Goal: Transaction & Acquisition: Purchase product/service

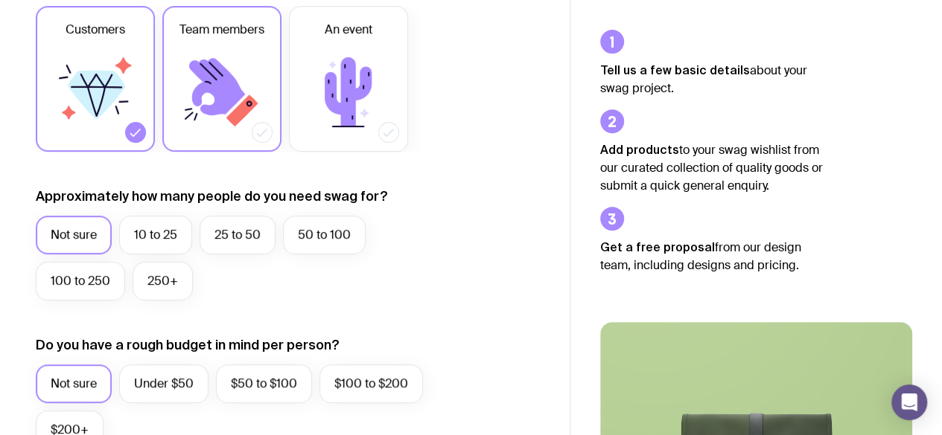
scroll to position [252, 0]
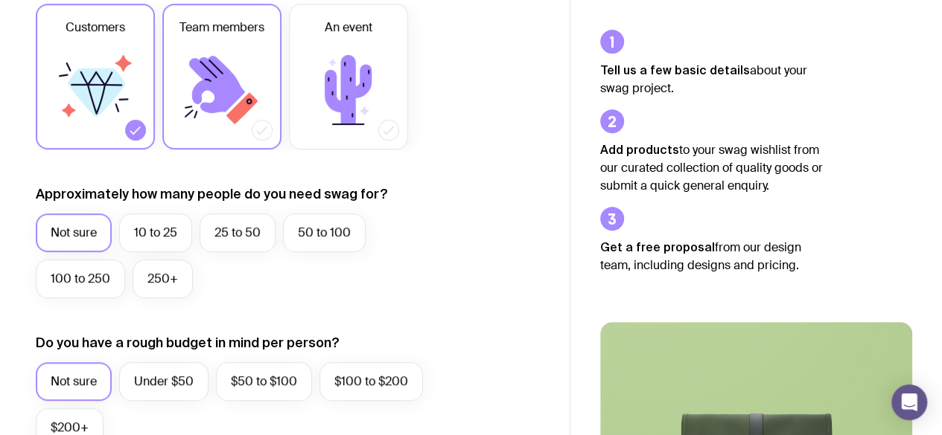
click at [214, 72] on icon at bounding box center [217, 84] width 56 height 57
click at [0, 0] on input "Team members" at bounding box center [0, 0] width 0 height 0
click at [86, 80] on icon at bounding box center [96, 78] width 33 height 15
click at [0, 0] on input "Customers" at bounding box center [0, 0] width 0 height 0
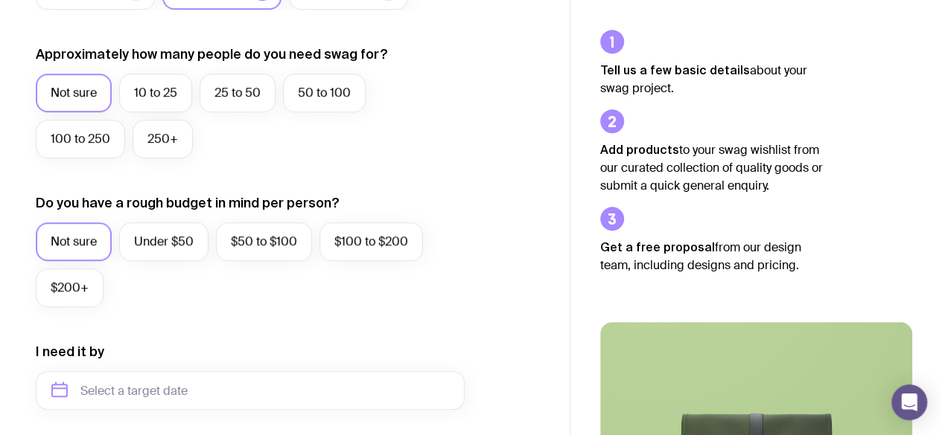
scroll to position [395, 0]
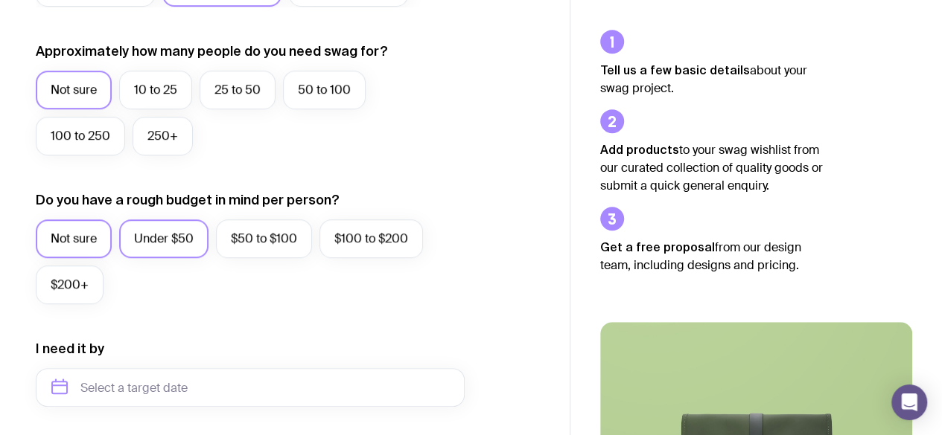
click at [175, 244] on label "Under $50" at bounding box center [163, 239] width 89 height 39
click at [0, 0] on input "Under $50" at bounding box center [0, 0] width 0 height 0
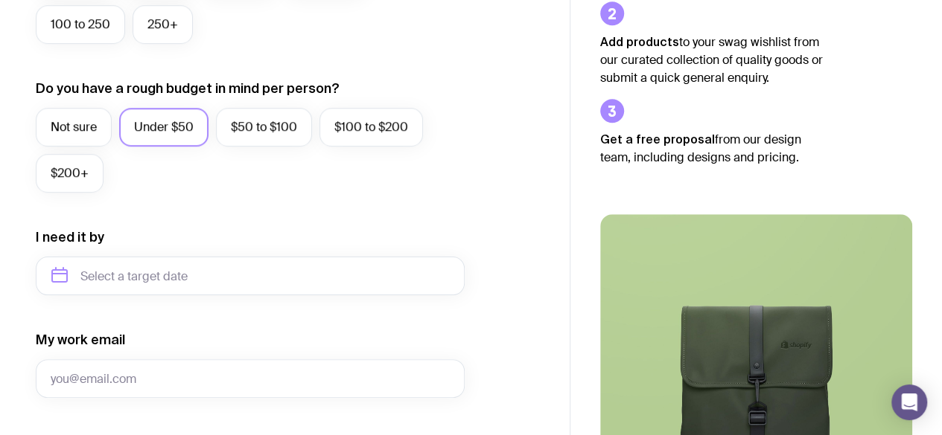
scroll to position [511, 0]
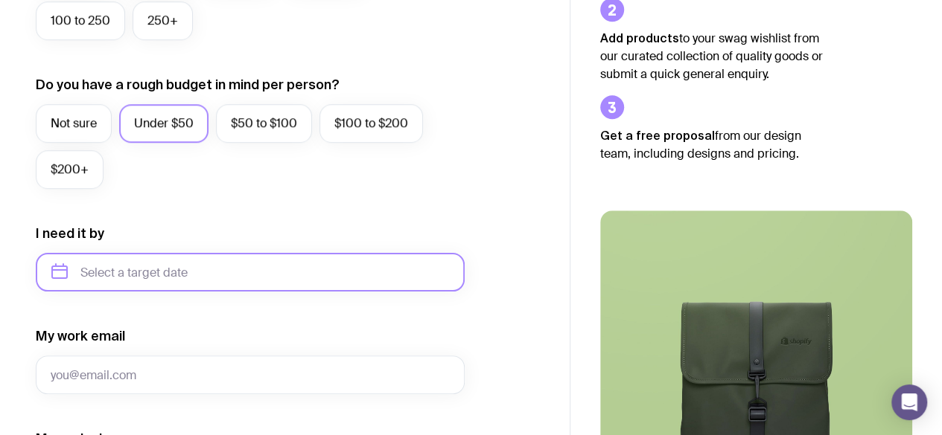
click at [145, 273] on input "text" at bounding box center [250, 272] width 429 height 39
click at [170, 321] on div "2025" at bounding box center [131, 323] width 191 height 39
click at [240, 377] on form "I want swag for Customers Team members An event Approximately how many people d…" at bounding box center [250, 203] width 429 height 972
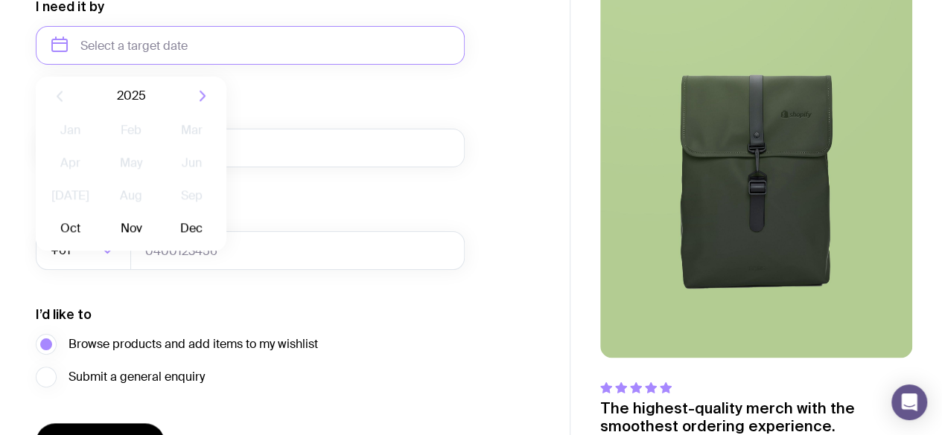
scroll to position [738, 0]
click at [69, 224] on button "Oct" at bounding box center [70, 228] width 54 height 30
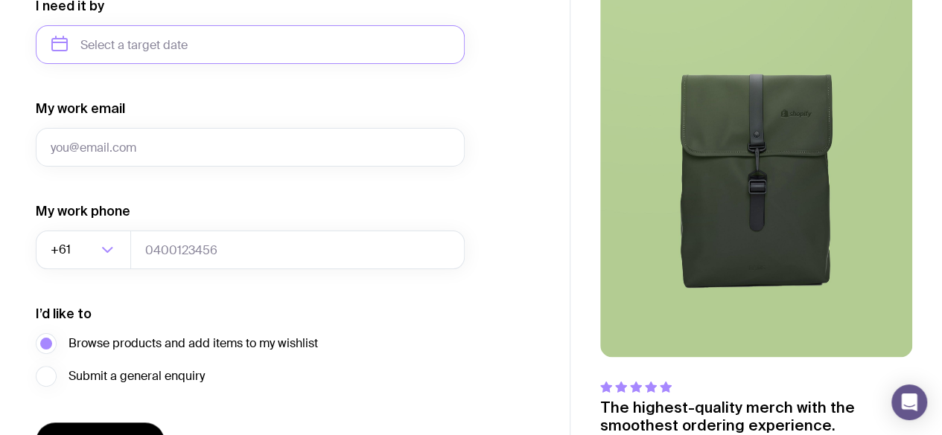
type input "[DATE]"
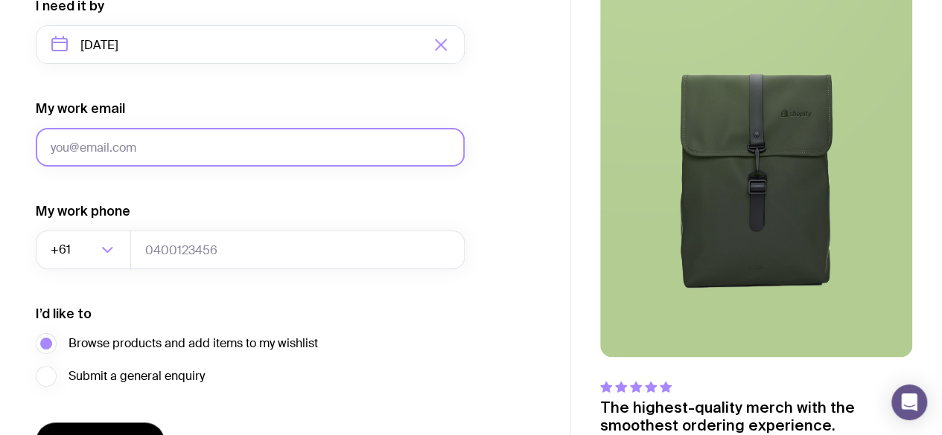
click at [66, 142] on input "My work email" at bounding box center [250, 147] width 429 height 39
type input "[EMAIL_ADDRESS][PERSON_NAME][DOMAIN_NAME]"
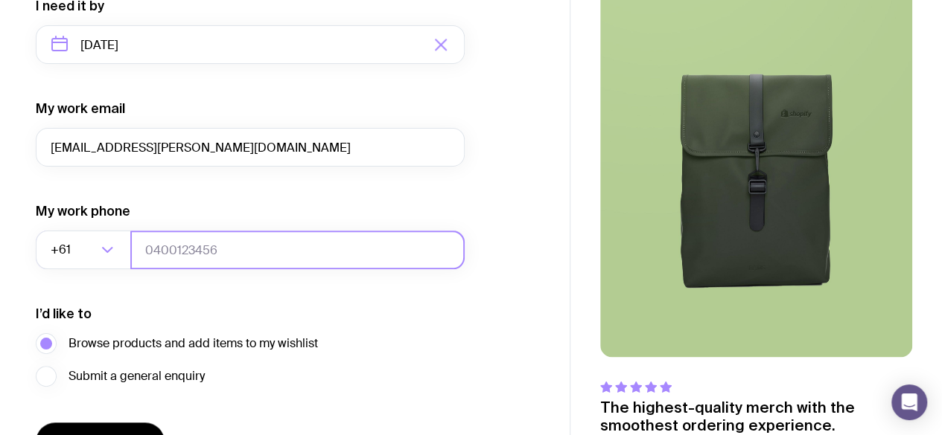
click at [188, 251] on input "tel" at bounding box center [297, 250] width 334 height 39
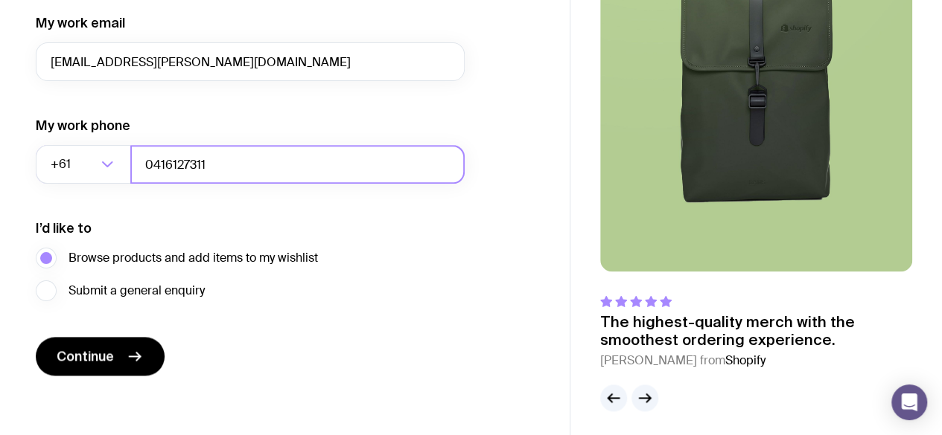
scroll to position [826, 0]
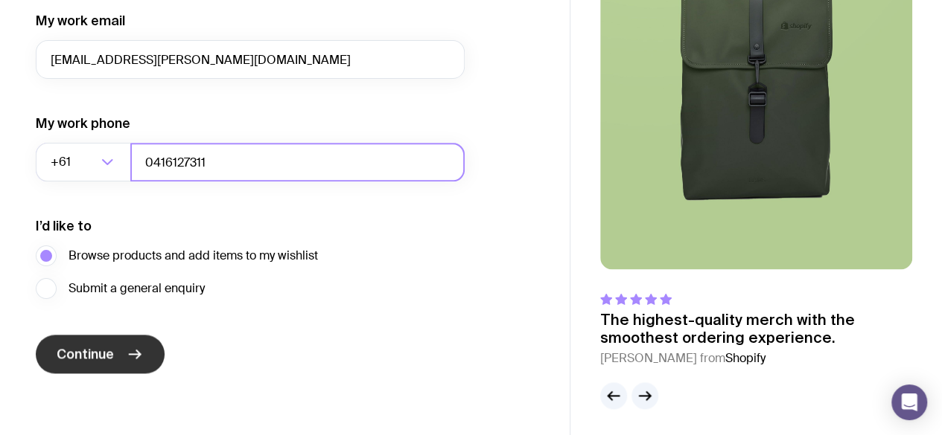
type input "0416127311"
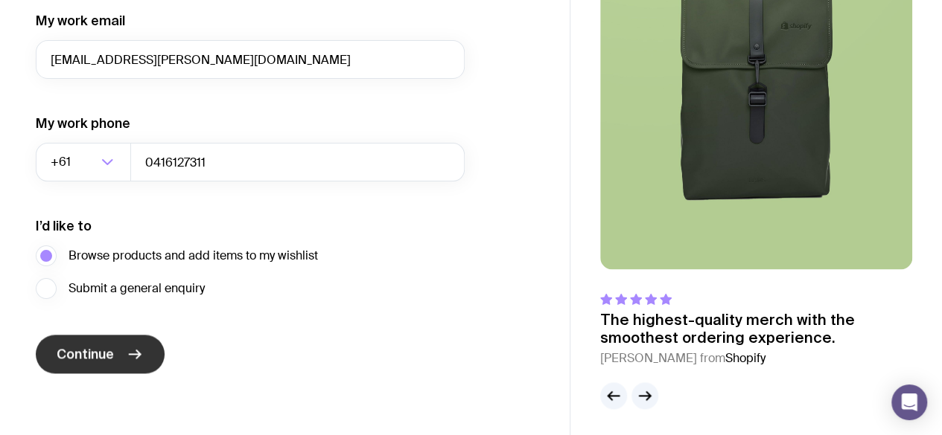
click at [113, 355] on button "Continue" at bounding box center [100, 354] width 129 height 39
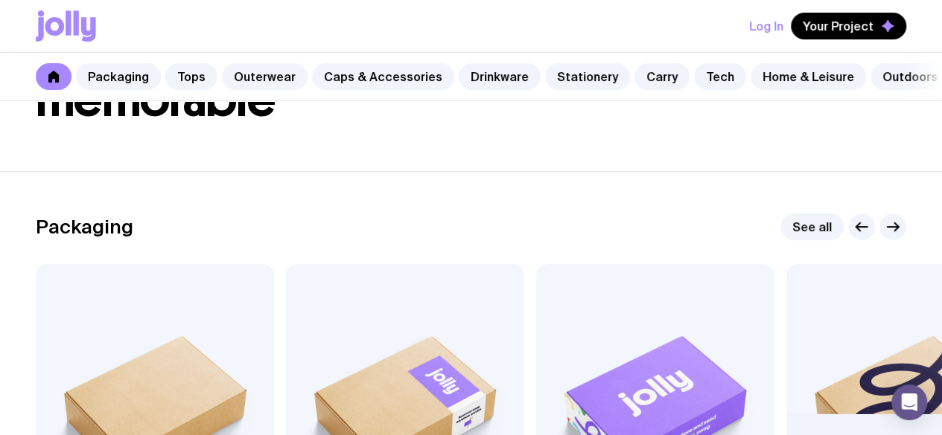
scroll to position [118, 0]
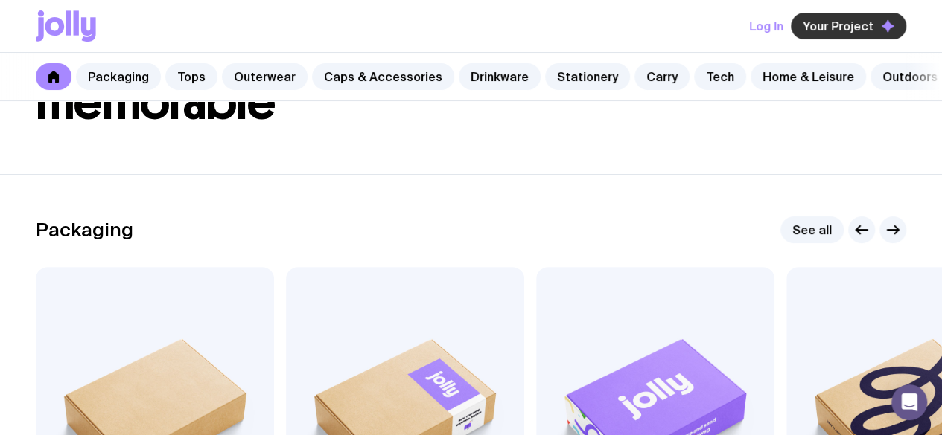
click at [866, 25] on span "Your Project" at bounding box center [837, 26] width 71 height 15
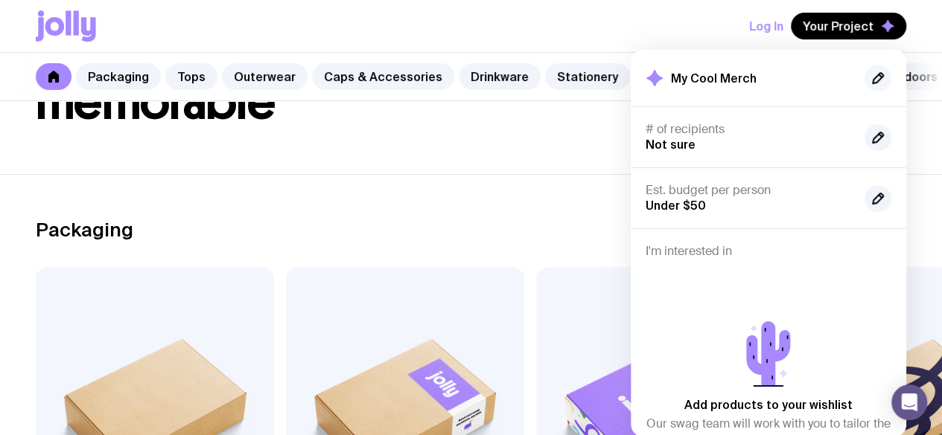
click at [876, 81] on icon "button" at bounding box center [877, 78] width 10 height 10
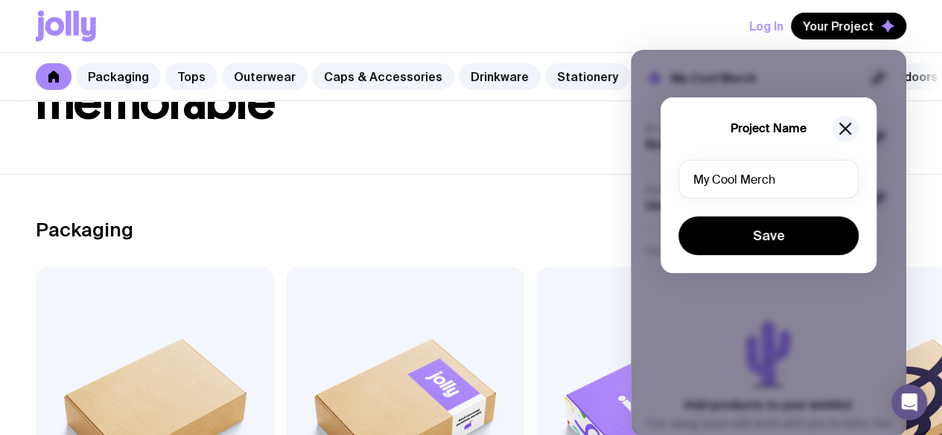
click at [850, 112] on div "Project Name My Cool Merch Save" at bounding box center [768, 186] width 216 height 176
click at [843, 132] on icon "button" at bounding box center [845, 129] width 18 height 18
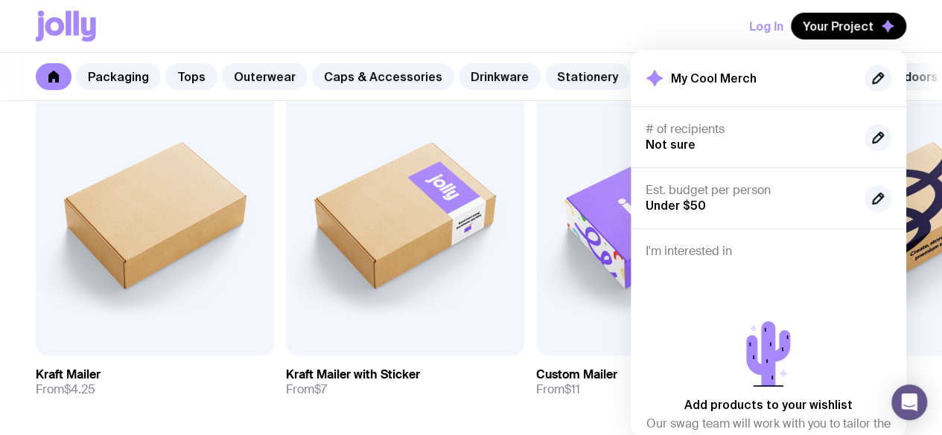
scroll to position [319, 0]
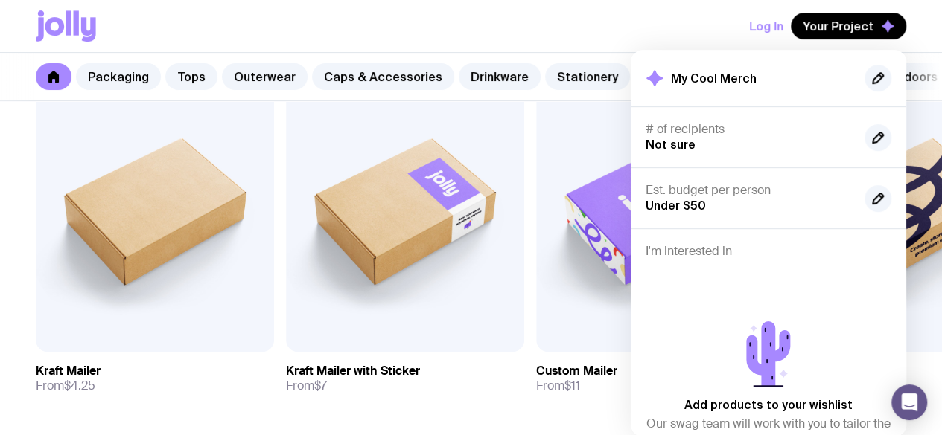
click at [706, 248] on h4 "I'm interested in" at bounding box center [768, 251] width 246 height 15
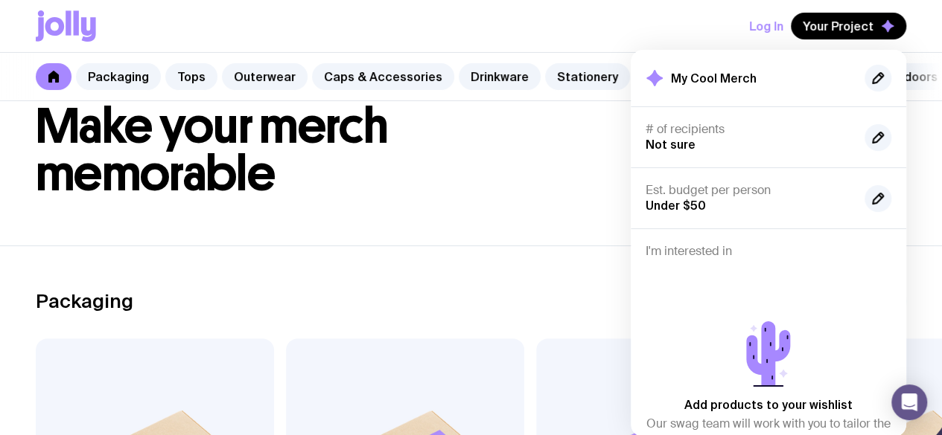
scroll to position [0, 0]
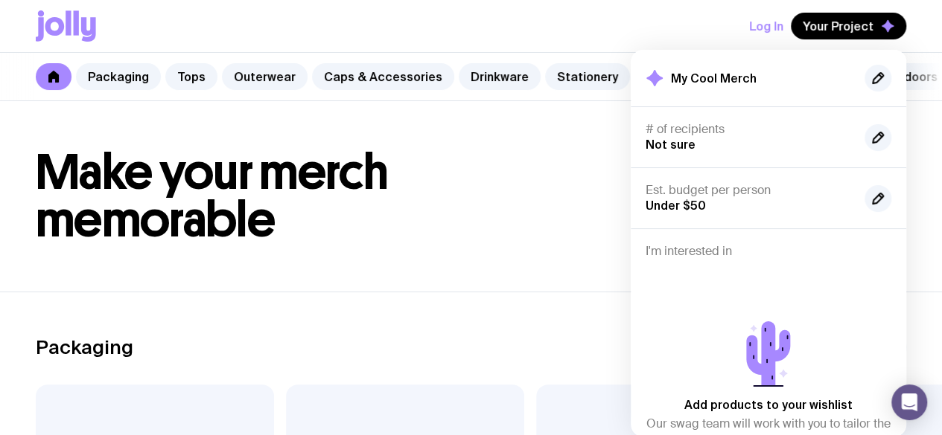
click at [314, 34] on div "Log In Your Project My Cool Merch # of recipients Not sure Est. budget per pers…" at bounding box center [471, 26] width 870 height 52
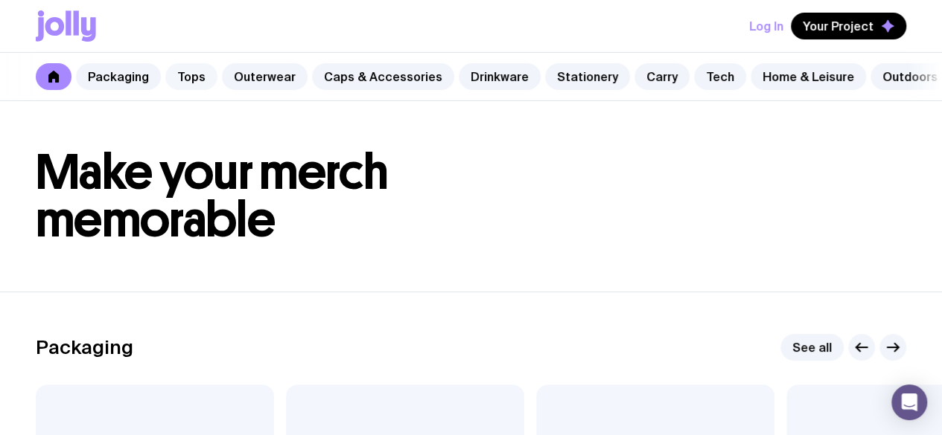
click at [179, 72] on link "Tops" at bounding box center [191, 76] width 52 height 27
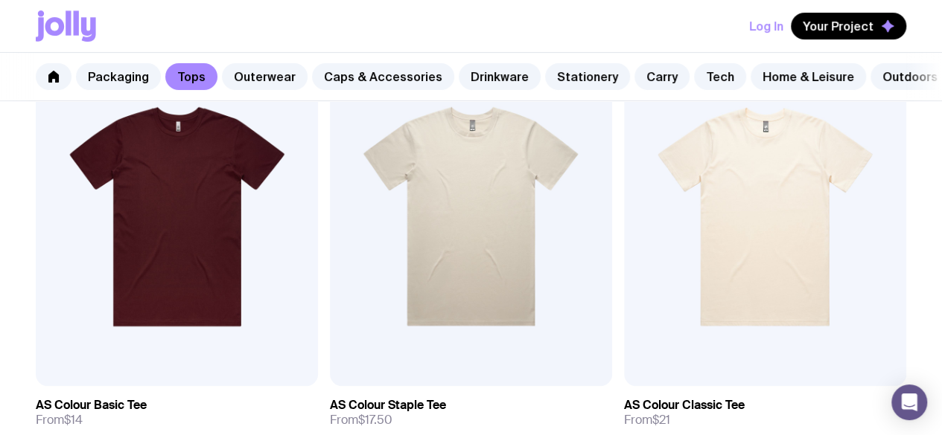
scroll to position [338, 0]
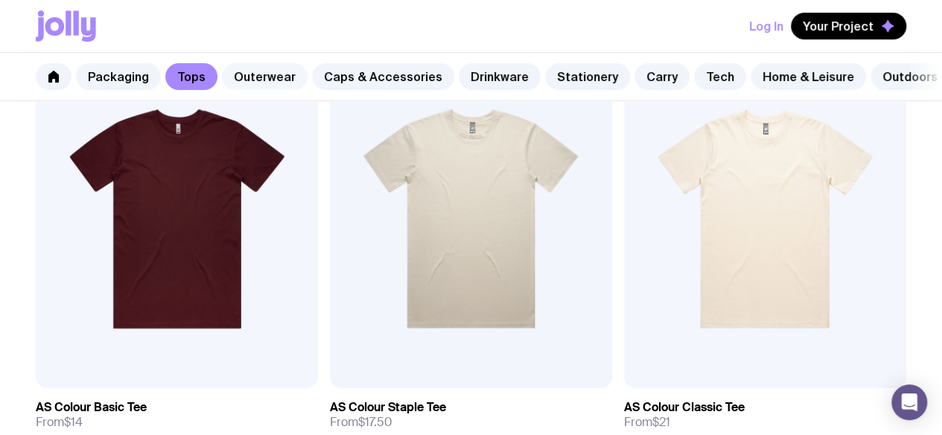
click at [247, 74] on link "Outerwear" at bounding box center [265, 76] width 86 height 27
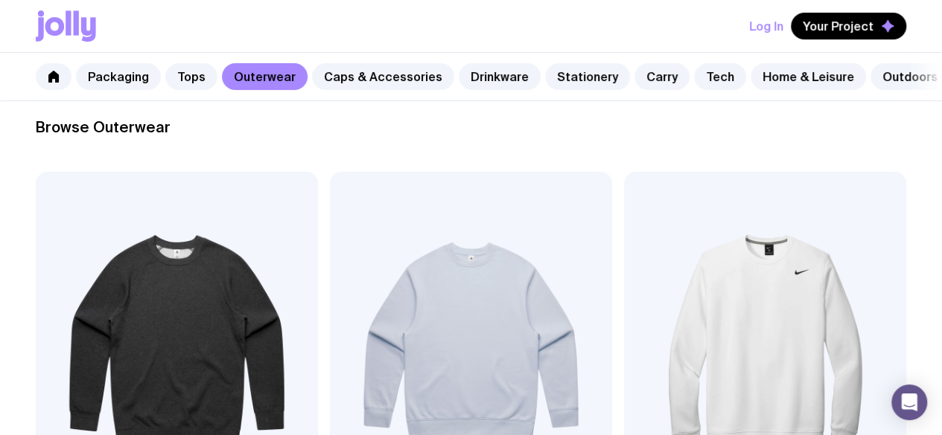
scroll to position [215, 0]
click at [357, 78] on link "Caps & Accessories" at bounding box center [383, 76] width 142 height 27
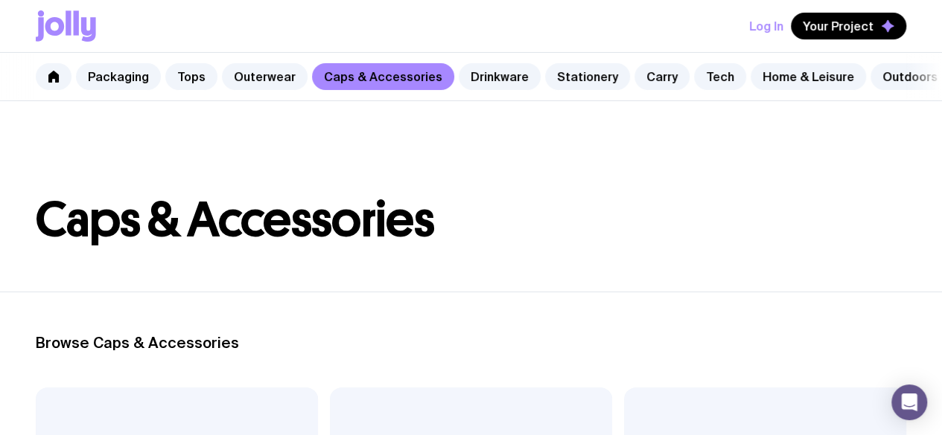
click at [80, 89] on div "Packaging Tops Outerwear Caps & Accessories Drinkware Stationery Carry Tech Hom…" at bounding box center [471, 77] width 942 height 48
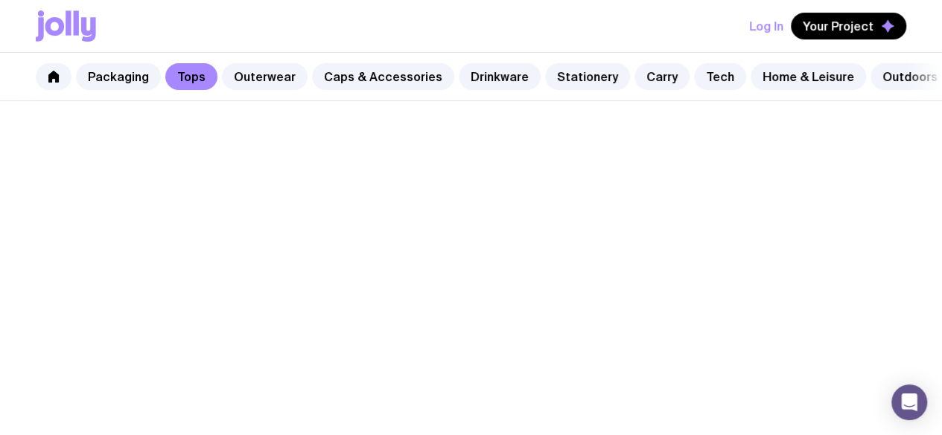
scroll to position [338, 0]
